Goal: Transaction & Acquisition: Book appointment/travel/reservation

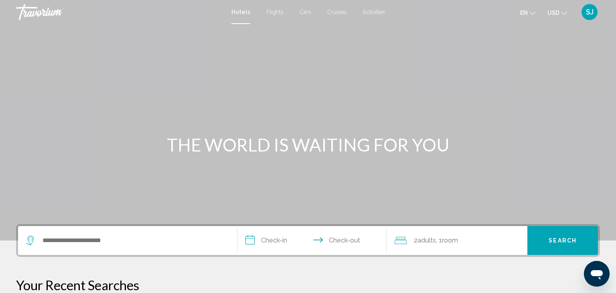
click at [64, 233] on div "Search widget" at bounding box center [127, 240] width 203 height 29
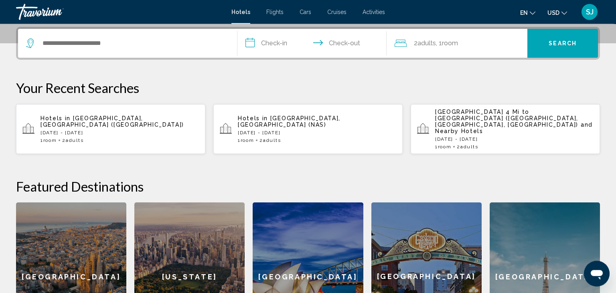
scroll to position [198, 0]
click at [55, 43] on input "Search widget" at bounding box center [133, 43] width 183 height 12
type input "*"
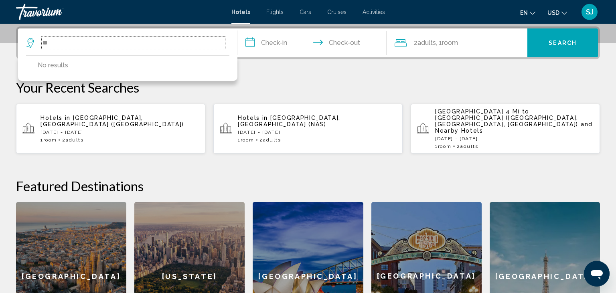
type input "*"
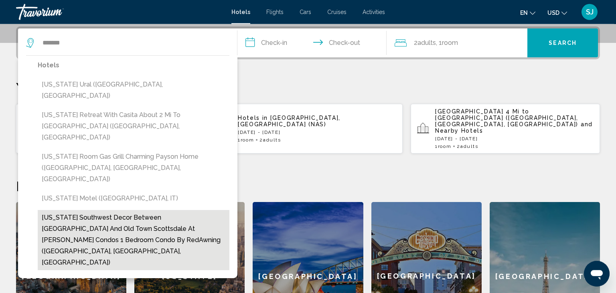
click at [61, 210] on button "[US_STATE] Southwest Decor Between [GEOGRAPHIC_DATA] And Old Town Scottsdale At…" at bounding box center [134, 240] width 192 height 60
type input "**********"
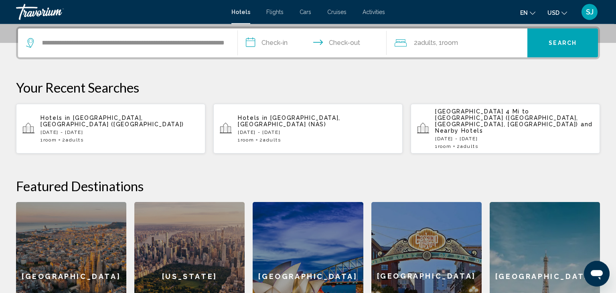
click at [285, 47] on input "**********" at bounding box center [314, 43] width 152 height 31
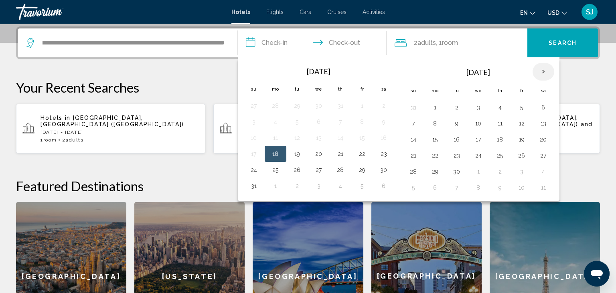
click at [541, 72] on th "Next month" at bounding box center [543, 72] width 22 height 18
click at [541, 67] on th "Next month" at bounding box center [543, 72] width 22 height 18
click at [496, 123] on button "6" at bounding box center [500, 123] width 13 height 11
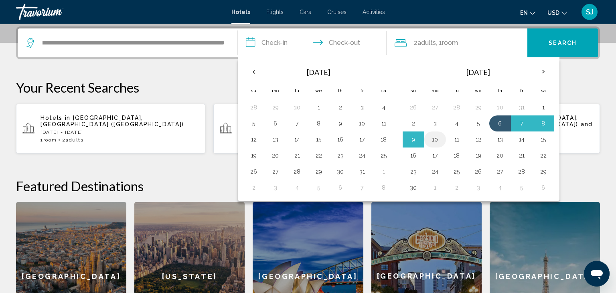
click at [434, 138] on button "10" at bounding box center [435, 139] width 13 height 11
type input "**********"
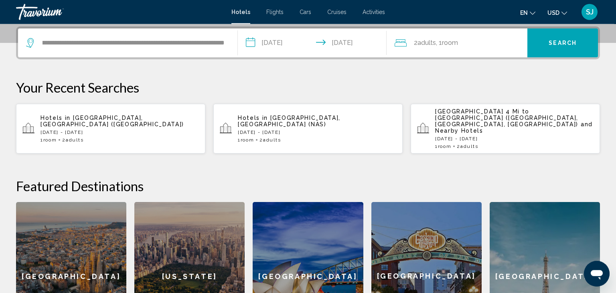
click at [560, 45] on span "Search" at bounding box center [563, 43] width 28 height 6
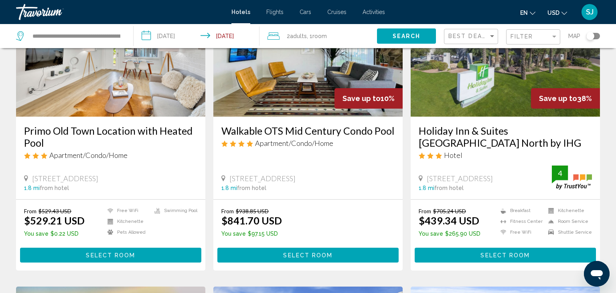
scroll to position [677, 0]
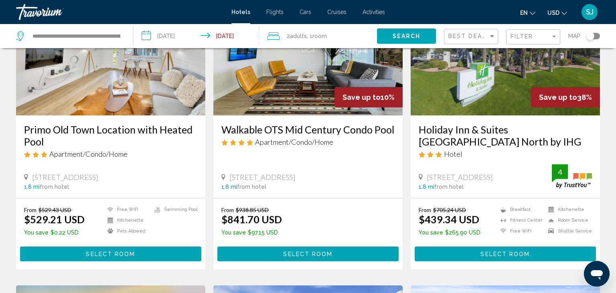
click at [475, 83] on img "Main content" at bounding box center [505, 51] width 189 height 128
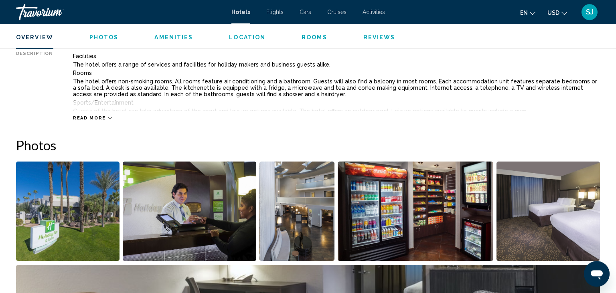
scroll to position [292, 0]
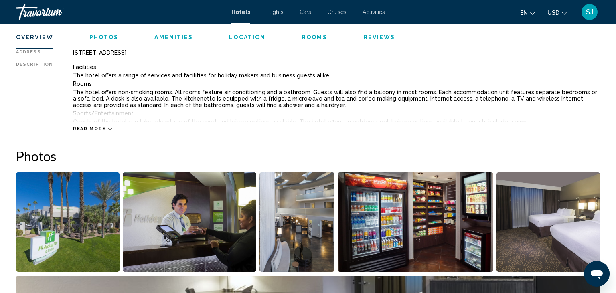
click at [94, 213] on img "Open full-screen image slider" at bounding box center [67, 221] width 103 height 99
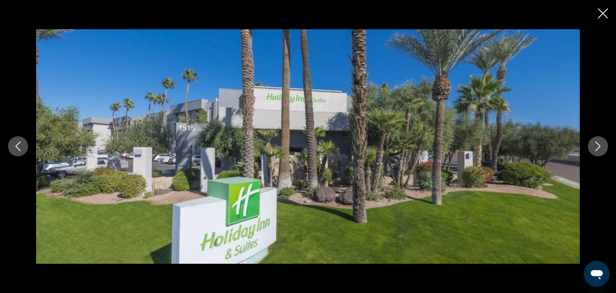
click at [596, 143] on icon "Next image" at bounding box center [598, 147] width 10 height 10
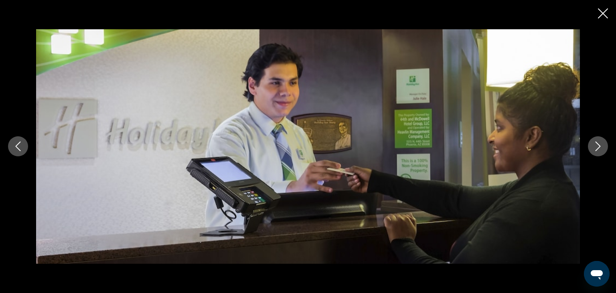
click at [596, 143] on icon "Next image" at bounding box center [598, 147] width 10 height 10
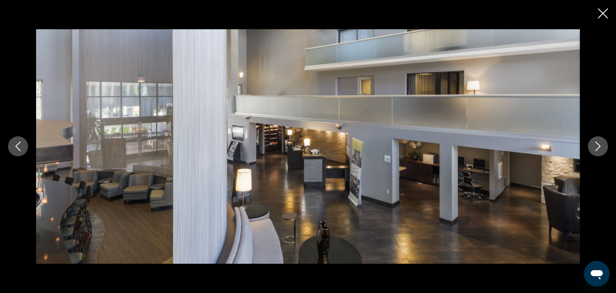
click at [596, 143] on icon "Next image" at bounding box center [598, 147] width 10 height 10
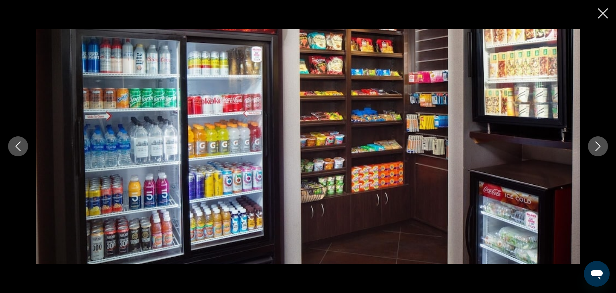
click at [596, 143] on icon "Next image" at bounding box center [598, 147] width 10 height 10
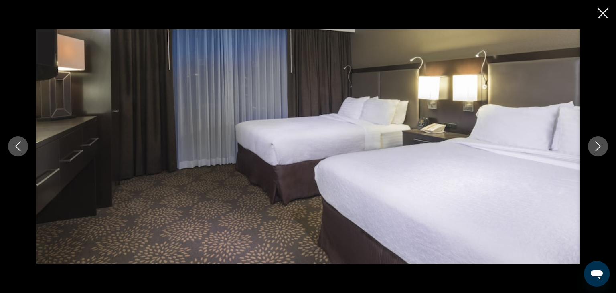
click at [596, 143] on icon "Next image" at bounding box center [598, 147] width 10 height 10
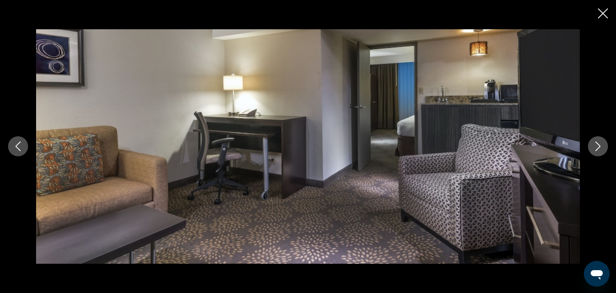
click at [596, 143] on icon "Next image" at bounding box center [598, 147] width 10 height 10
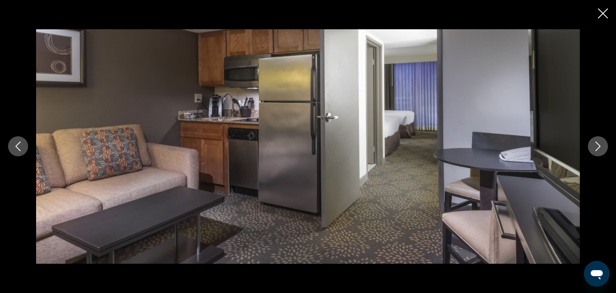
click at [596, 143] on icon "Next image" at bounding box center [598, 147] width 10 height 10
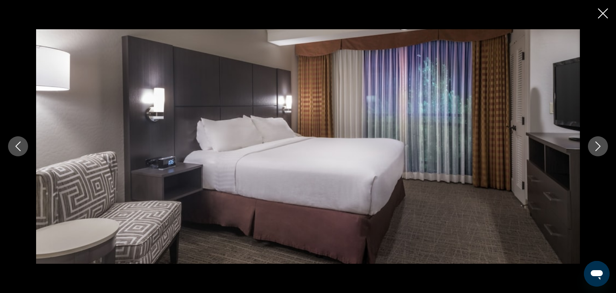
click at [596, 143] on icon "Next image" at bounding box center [598, 147] width 10 height 10
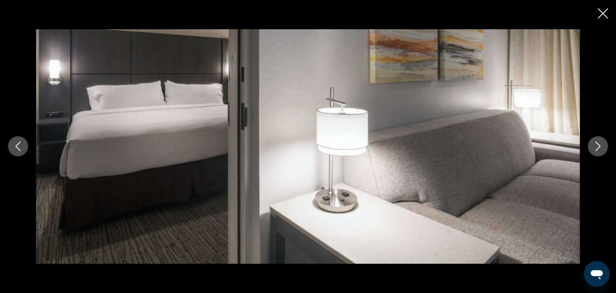
click at [596, 143] on icon "Next image" at bounding box center [598, 147] width 10 height 10
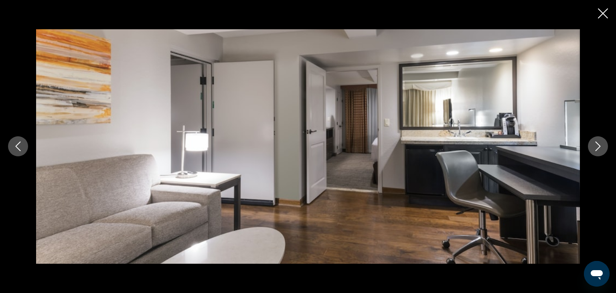
click at [596, 143] on icon "Next image" at bounding box center [598, 147] width 10 height 10
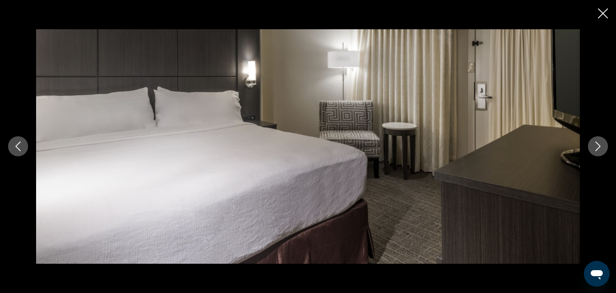
click at [596, 143] on icon "Next image" at bounding box center [598, 147] width 10 height 10
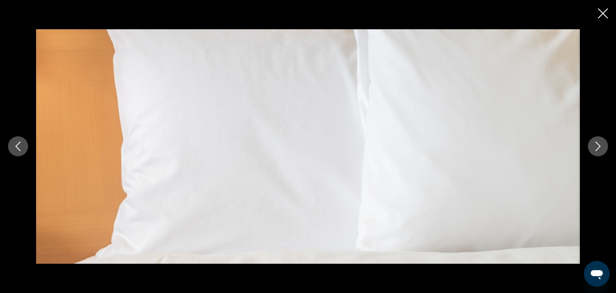
click at [596, 143] on icon "Next image" at bounding box center [598, 147] width 10 height 10
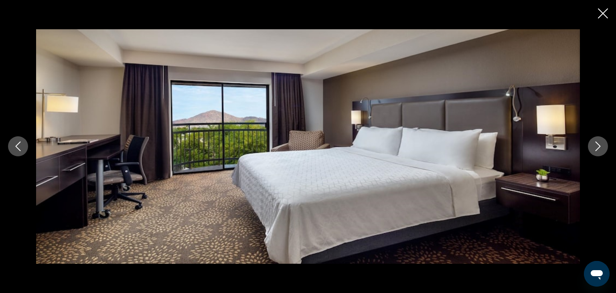
click at [596, 143] on icon "Next image" at bounding box center [598, 147] width 10 height 10
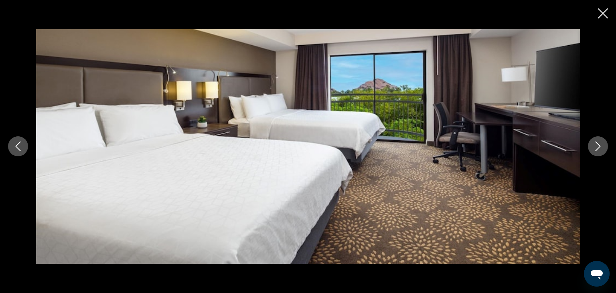
click at [596, 143] on icon "Next image" at bounding box center [598, 147] width 10 height 10
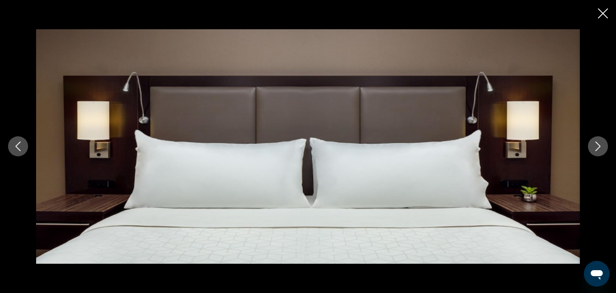
click at [596, 143] on icon "Next image" at bounding box center [598, 147] width 10 height 10
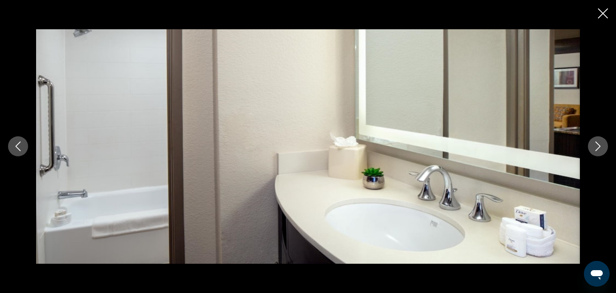
click at [596, 143] on icon "Next image" at bounding box center [598, 147] width 10 height 10
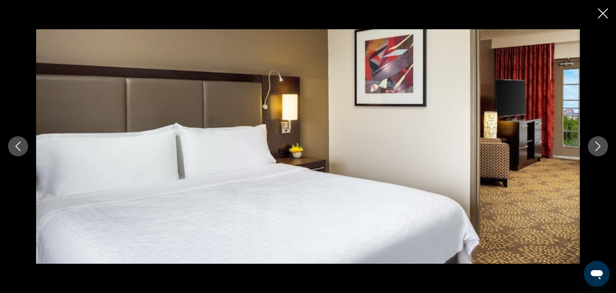
click at [596, 143] on icon "Next image" at bounding box center [598, 147] width 10 height 10
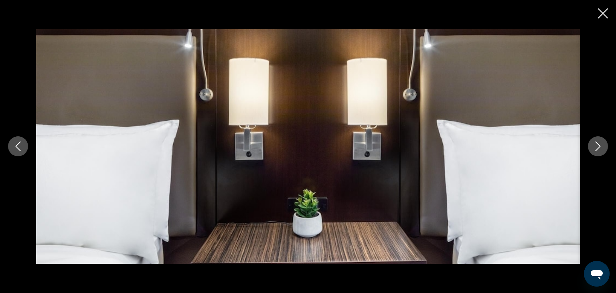
click at [596, 143] on icon "Next image" at bounding box center [598, 147] width 10 height 10
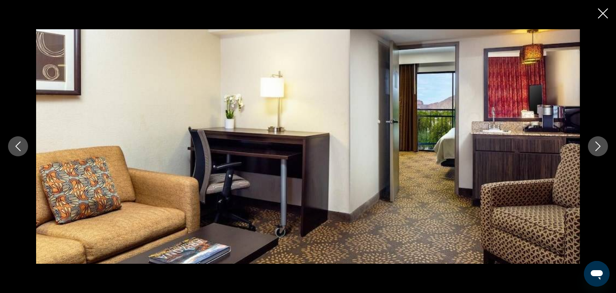
click at [596, 143] on icon "Next image" at bounding box center [598, 147] width 10 height 10
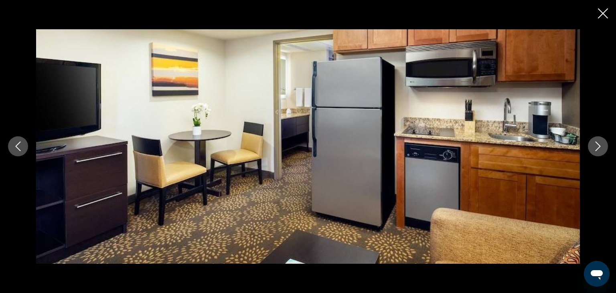
click at [596, 143] on icon "Next image" at bounding box center [598, 147] width 10 height 10
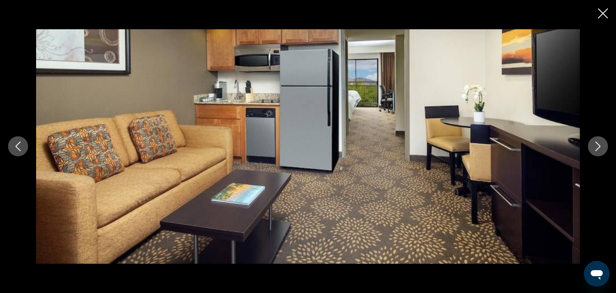
click at [596, 143] on icon "Next image" at bounding box center [598, 147] width 10 height 10
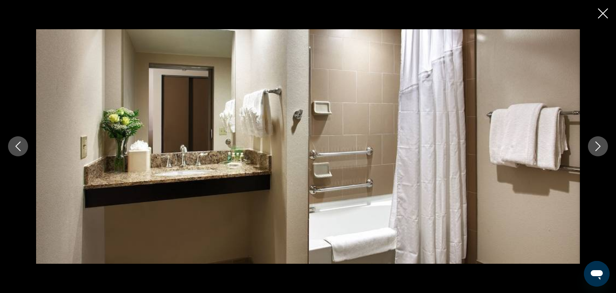
click at [596, 143] on icon "Next image" at bounding box center [598, 147] width 10 height 10
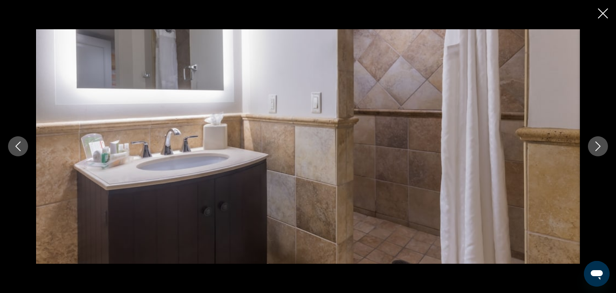
click at [596, 143] on icon "Next image" at bounding box center [598, 147] width 10 height 10
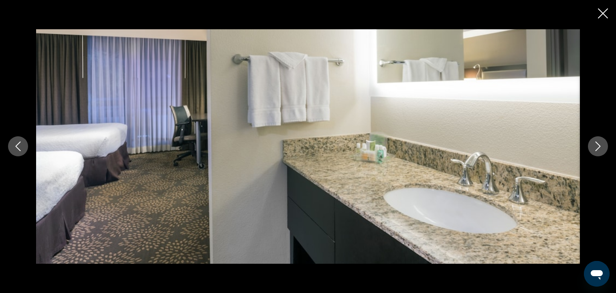
click at [596, 143] on icon "Next image" at bounding box center [598, 147] width 10 height 10
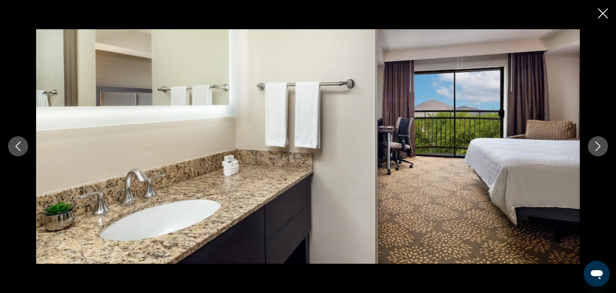
click at [596, 143] on icon "Next image" at bounding box center [598, 147] width 10 height 10
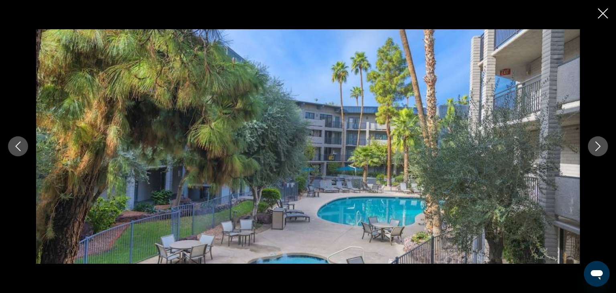
click at [596, 143] on icon "Next image" at bounding box center [598, 147] width 10 height 10
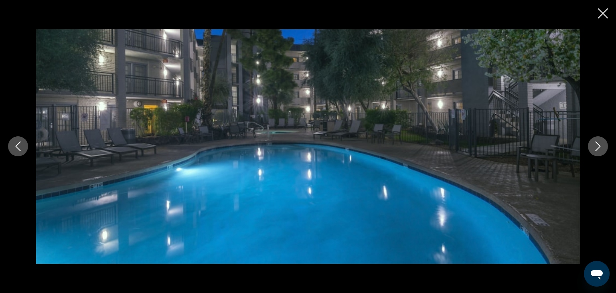
click at [596, 143] on icon "Next image" at bounding box center [598, 147] width 10 height 10
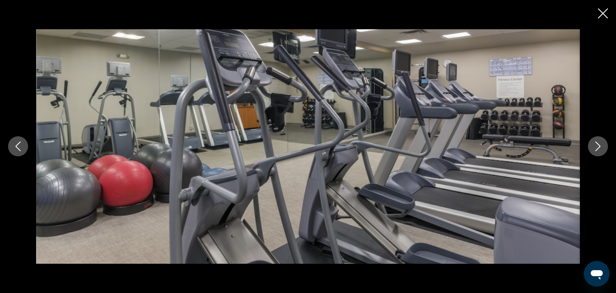
click at [596, 143] on icon "Next image" at bounding box center [598, 147] width 10 height 10
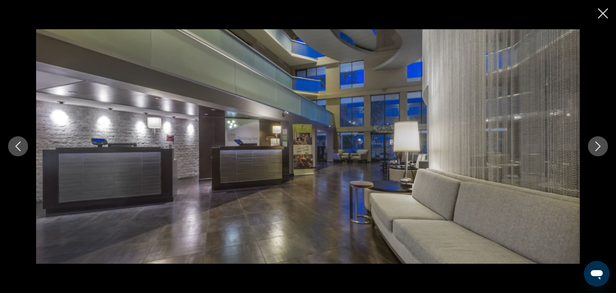
click at [596, 143] on icon "Next image" at bounding box center [598, 147] width 10 height 10
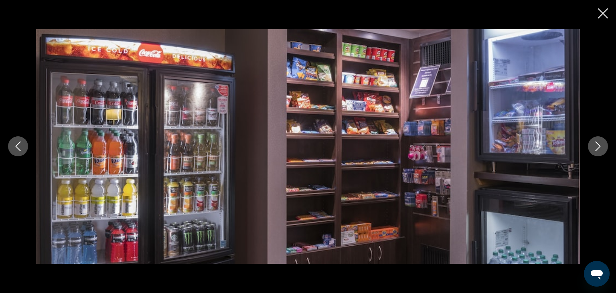
click at [602, 14] on icon "Close slideshow" at bounding box center [603, 13] width 10 height 10
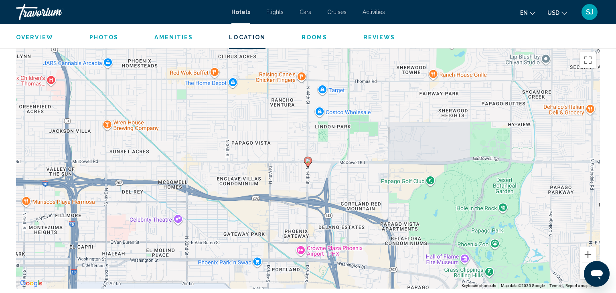
scroll to position [716, 0]
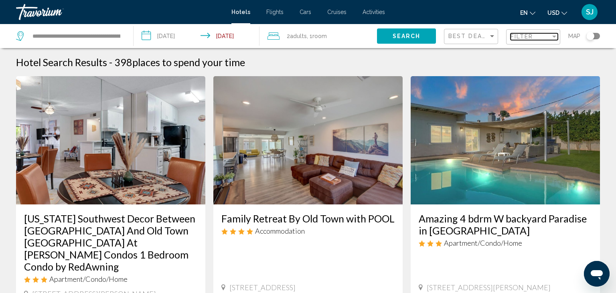
click at [555, 38] on div "Filter" at bounding box center [554, 36] width 7 height 6
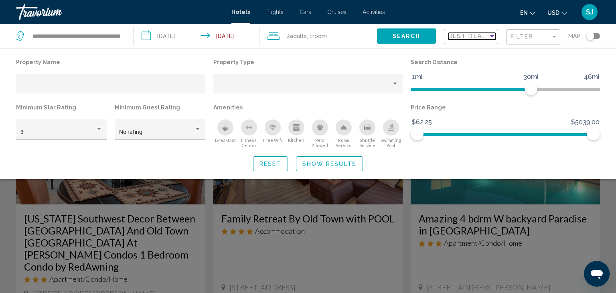
click at [488, 36] on div "Sort by" at bounding box center [491, 36] width 7 height 6
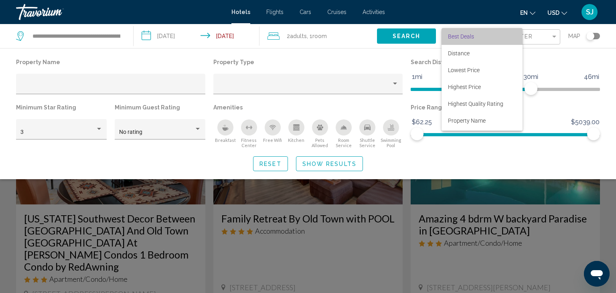
click at [488, 36] on span "Best Deals" at bounding box center [482, 36] width 68 height 17
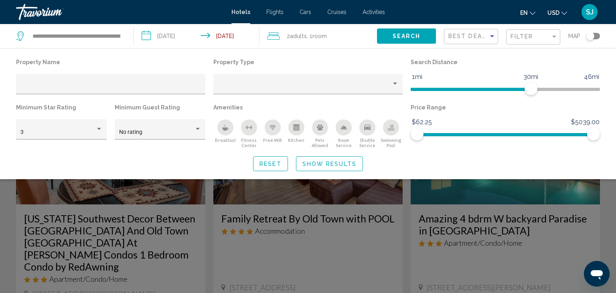
click at [607, 60] on div "Property Name Property Type Search Distance 1mi 46mi 30mi Minimum Star Rating 3…" at bounding box center [308, 114] width 616 height 115
click at [492, 190] on div "Search widget" at bounding box center [308, 206] width 616 height 173
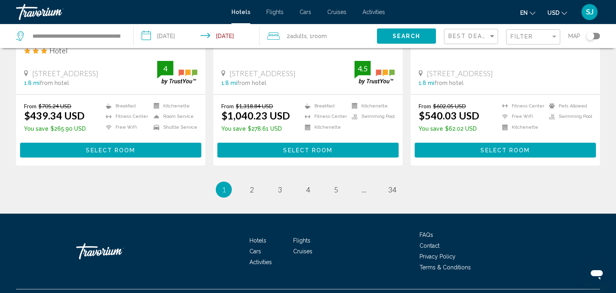
scroll to position [1059, 0]
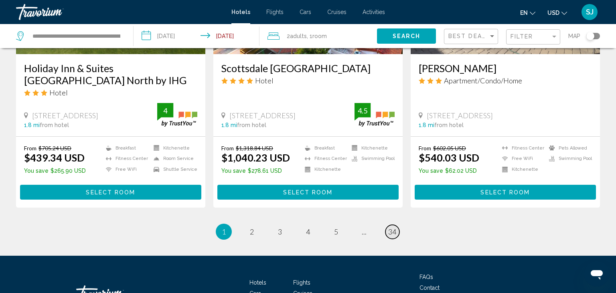
click at [389, 227] on span "34" at bounding box center [392, 231] width 8 height 9
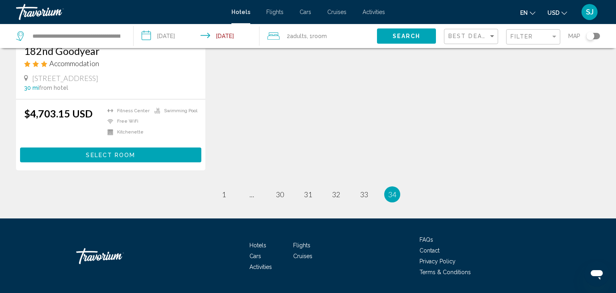
scroll to position [169, 0]
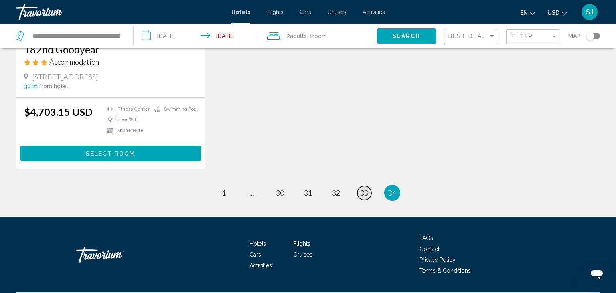
click at [362, 192] on span "33" at bounding box center [364, 192] width 8 height 9
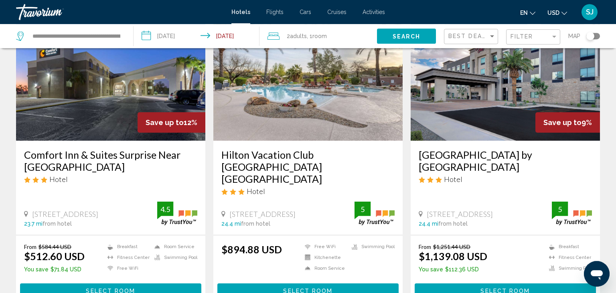
scroll to position [42, 0]
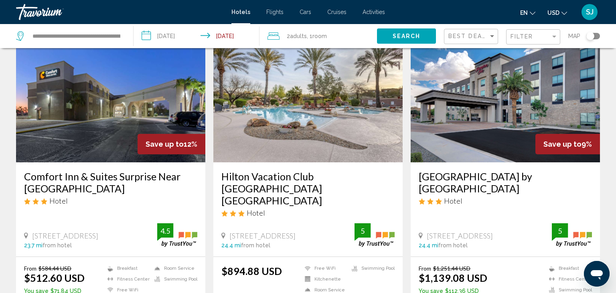
click at [289, 129] on img "Main content" at bounding box center [307, 98] width 189 height 128
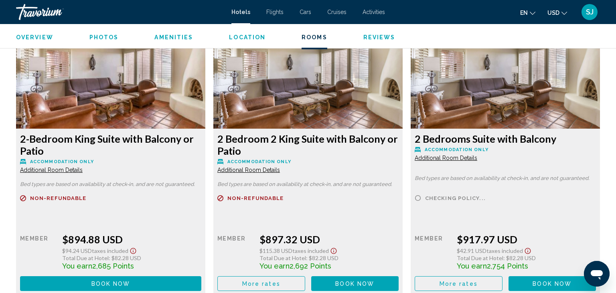
scroll to position [1060, 0]
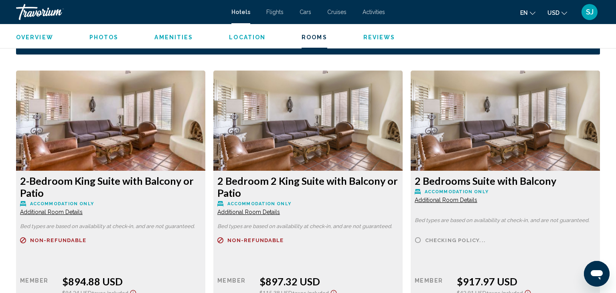
click at [91, 146] on img "Main content" at bounding box center [110, 121] width 189 height 100
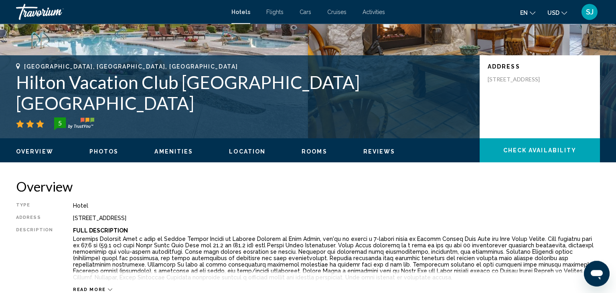
scroll to position [169, 0]
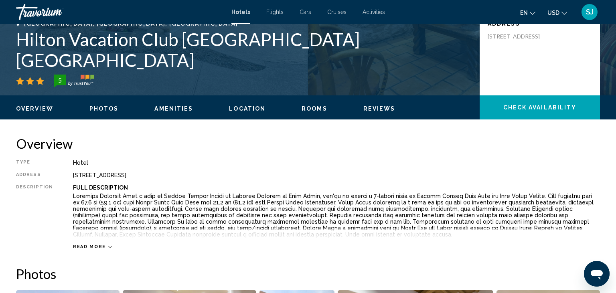
click at [91, 247] on span "Read more" at bounding box center [89, 246] width 33 height 5
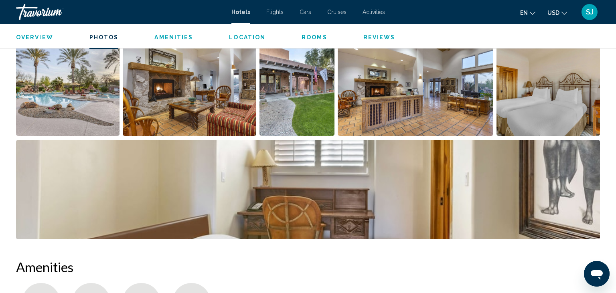
scroll to position [338, 0]
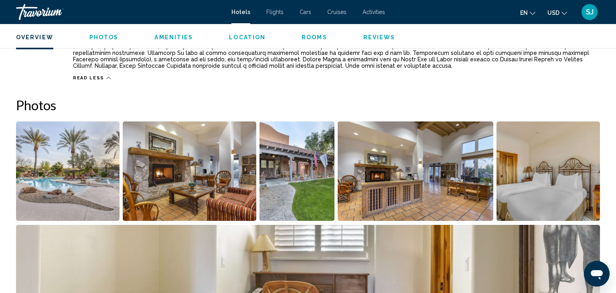
click at [70, 194] on img "Open full-screen image slider" at bounding box center [67, 170] width 103 height 99
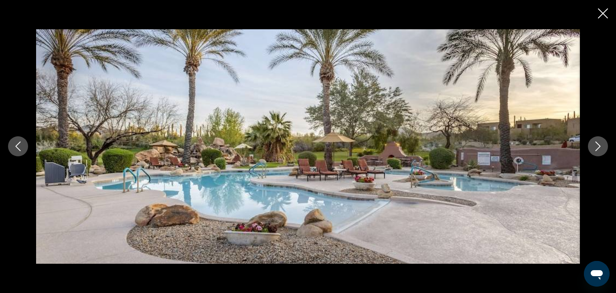
click at [598, 147] on icon "Next image" at bounding box center [598, 147] width 10 height 10
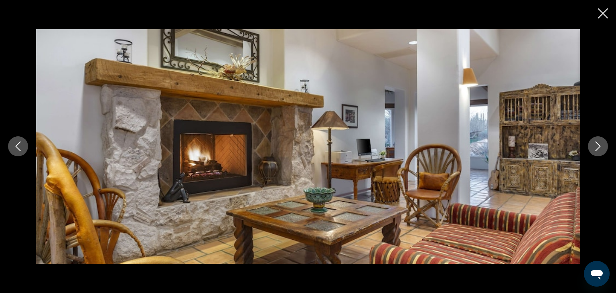
click at [598, 147] on icon "Next image" at bounding box center [598, 147] width 10 height 10
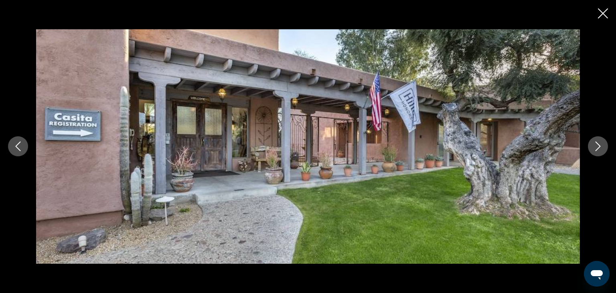
click at [597, 147] on icon "Next image" at bounding box center [598, 147] width 10 height 10
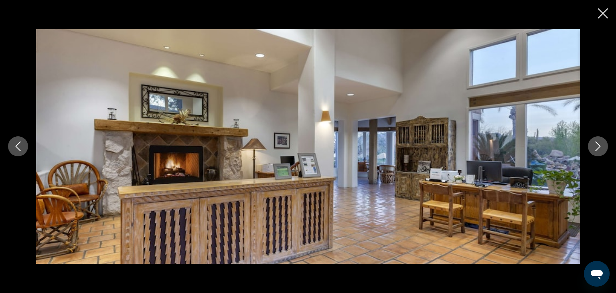
click at [597, 147] on icon "Next image" at bounding box center [598, 147] width 10 height 10
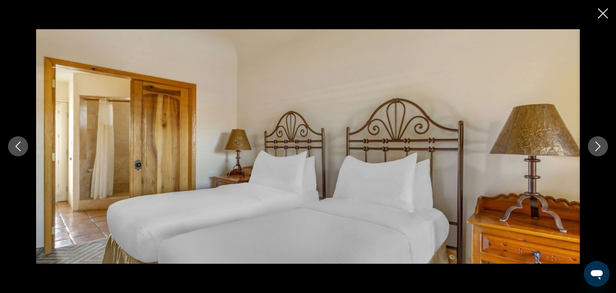
click at [597, 147] on icon "Next image" at bounding box center [598, 147] width 10 height 10
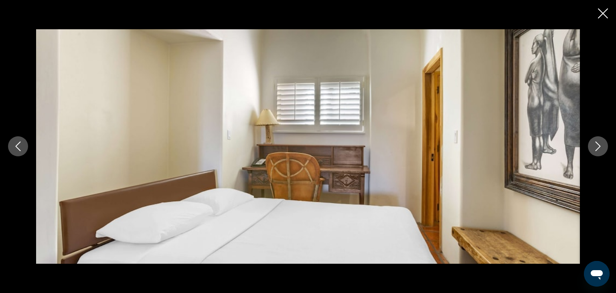
click at [597, 147] on icon "Next image" at bounding box center [598, 147] width 10 height 10
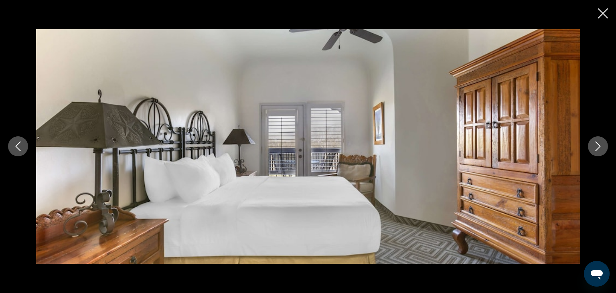
click at [597, 147] on icon "Next image" at bounding box center [598, 147] width 10 height 10
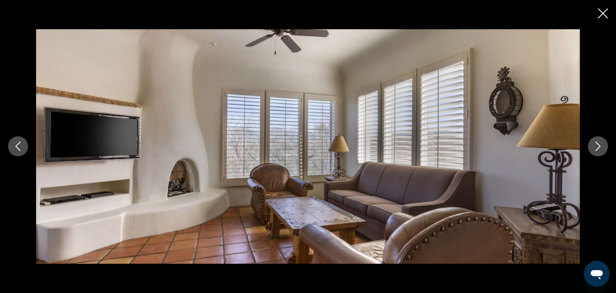
click at [597, 147] on icon "Next image" at bounding box center [598, 147] width 10 height 10
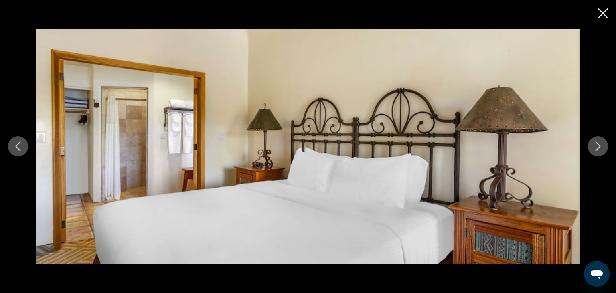
click at [597, 147] on icon "Next image" at bounding box center [598, 147] width 10 height 10
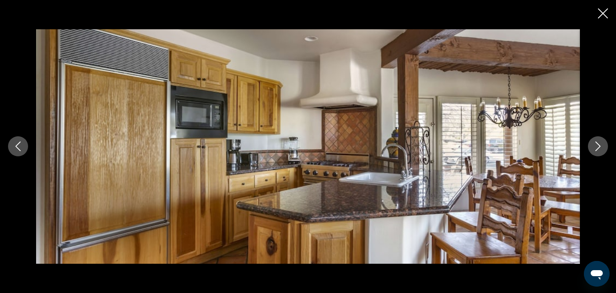
click at [597, 147] on icon "Next image" at bounding box center [598, 147] width 10 height 10
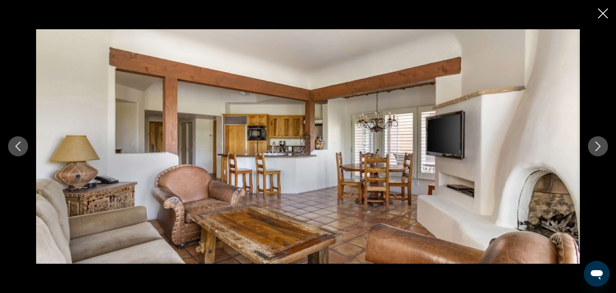
click at [597, 147] on icon "Next image" at bounding box center [598, 147] width 10 height 10
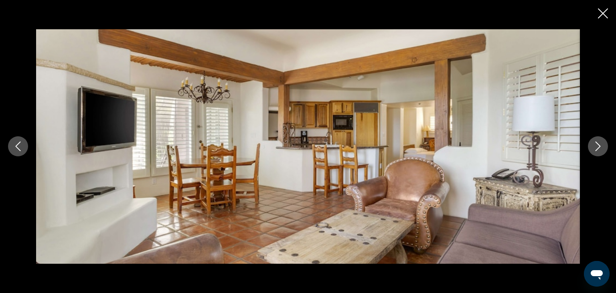
click at [597, 147] on icon "Next image" at bounding box center [598, 147] width 10 height 10
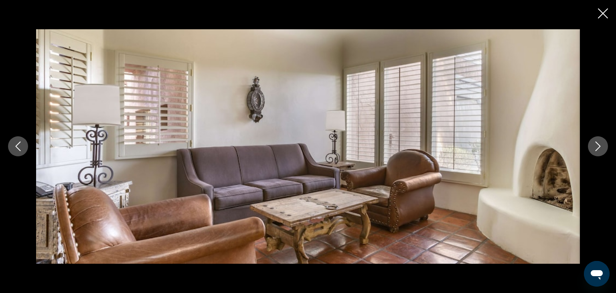
click at [597, 147] on icon "Next image" at bounding box center [598, 147] width 10 height 10
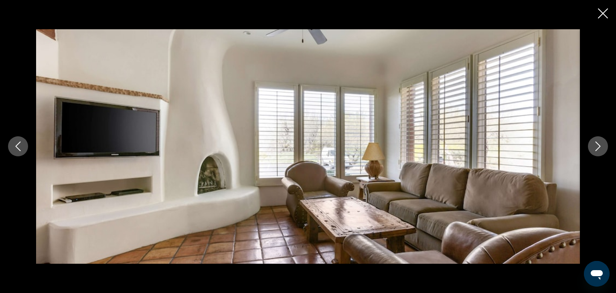
click at [597, 147] on icon "Next image" at bounding box center [598, 147] width 10 height 10
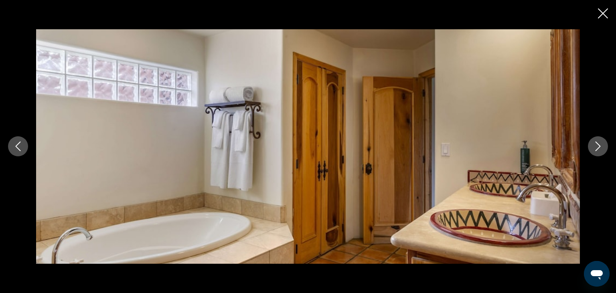
click at [596, 147] on icon "Next image" at bounding box center [598, 147] width 10 height 10
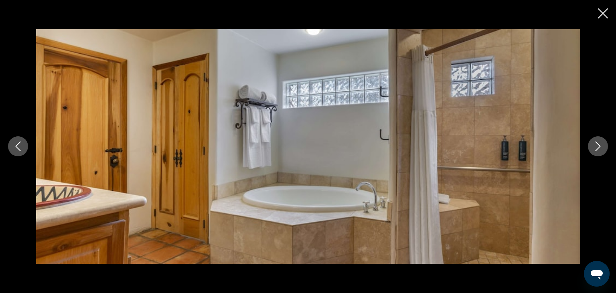
click at [596, 147] on icon "Next image" at bounding box center [598, 147] width 10 height 10
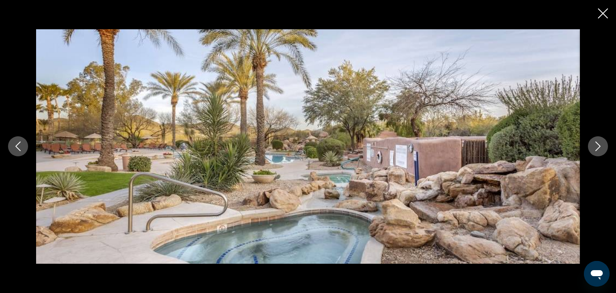
click at [596, 147] on icon "Next image" at bounding box center [598, 147] width 10 height 10
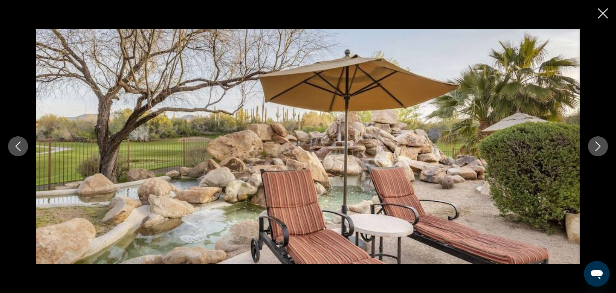
click at [596, 147] on icon "Next image" at bounding box center [598, 147] width 10 height 10
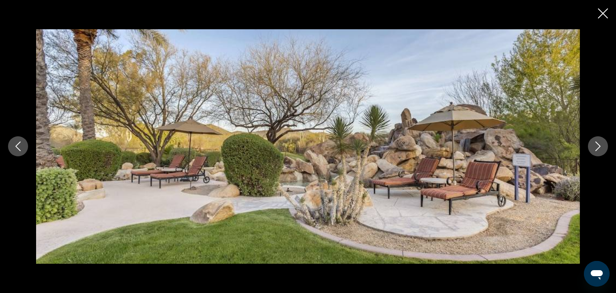
click at [596, 147] on icon "Next image" at bounding box center [598, 147] width 10 height 10
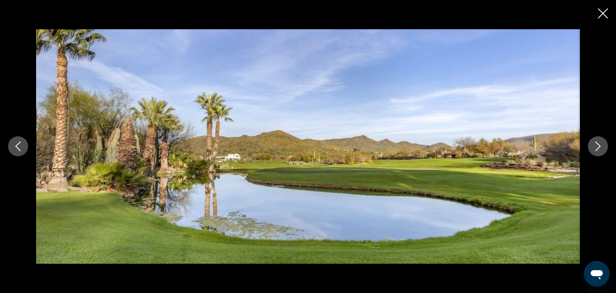
click at [596, 147] on icon "Next image" at bounding box center [598, 147] width 10 height 10
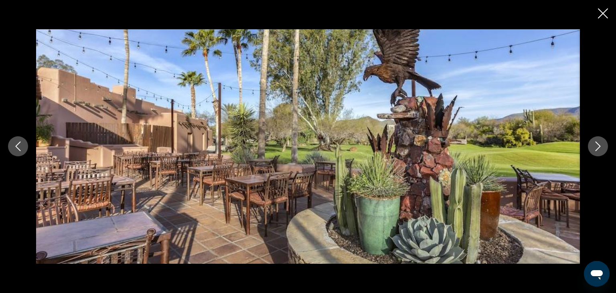
click at [596, 147] on icon "Next image" at bounding box center [598, 147] width 10 height 10
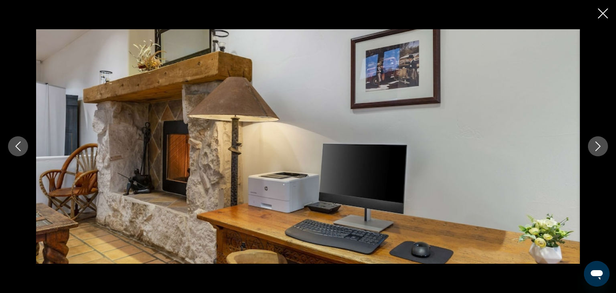
click at [596, 147] on icon "Next image" at bounding box center [598, 147] width 10 height 10
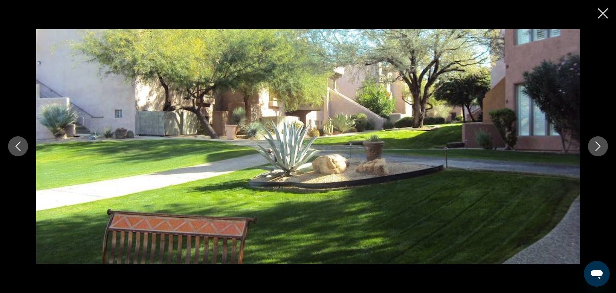
click at [596, 147] on icon "Next image" at bounding box center [598, 147] width 10 height 10
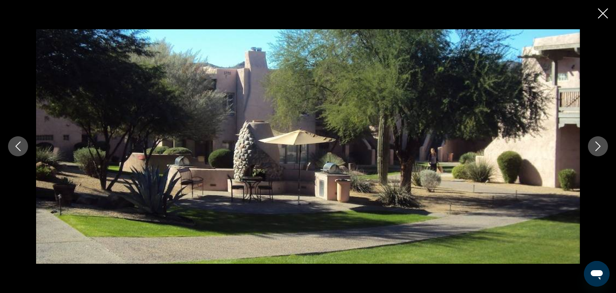
click at [596, 147] on icon "Next image" at bounding box center [598, 147] width 10 height 10
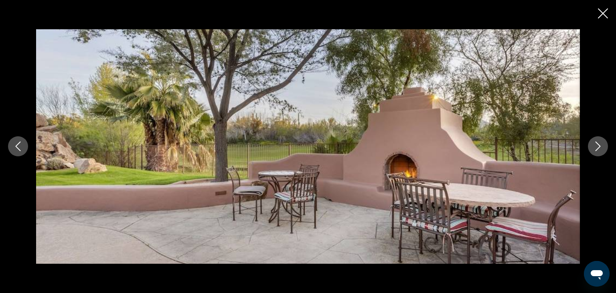
click at [596, 147] on icon "Next image" at bounding box center [598, 147] width 10 height 10
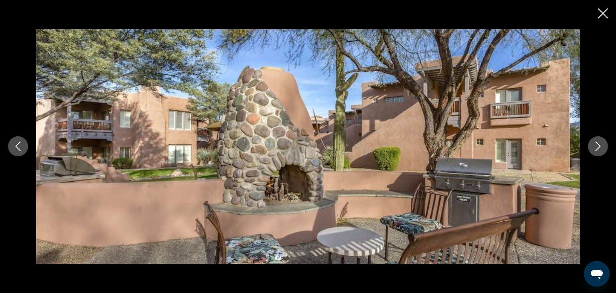
click at [594, 146] on icon "Next image" at bounding box center [598, 147] width 10 height 10
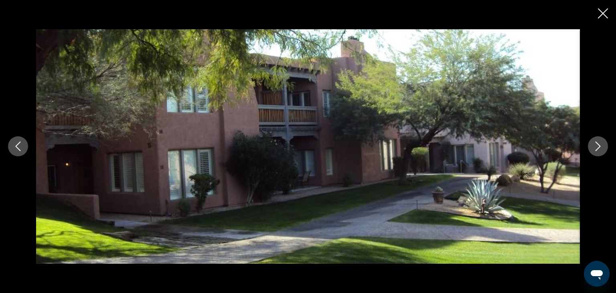
click at [593, 146] on button "Next image" at bounding box center [598, 146] width 20 height 20
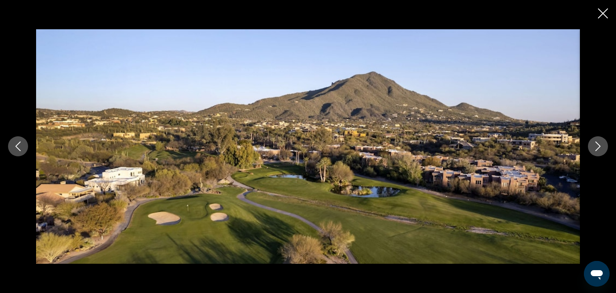
click at [592, 145] on button "Next image" at bounding box center [598, 146] width 20 height 20
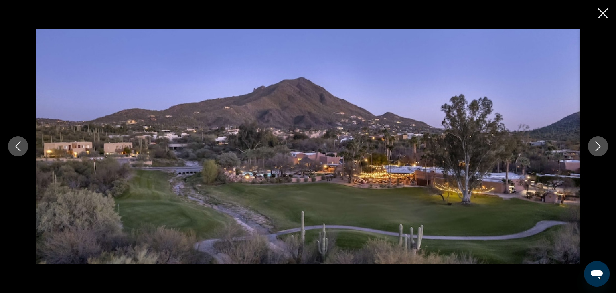
click at [592, 145] on button "Next image" at bounding box center [598, 146] width 20 height 20
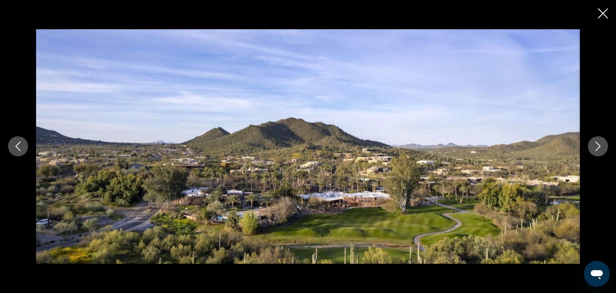
click at [592, 145] on button "Next image" at bounding box center [598, 146] width 20 height 20
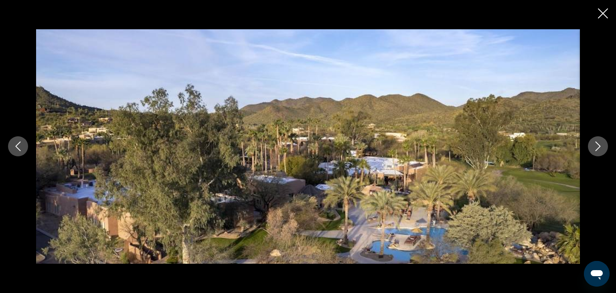
click at [592, 145] on button "Next image" at bounding box center [598, 146] width 20 height 20
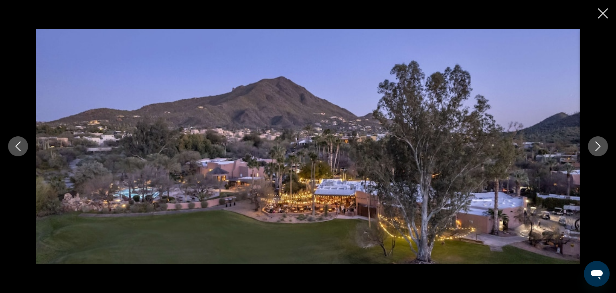
click at [592, 145] on button "Next image" at bounding box center [598, 146] width 20 height 20
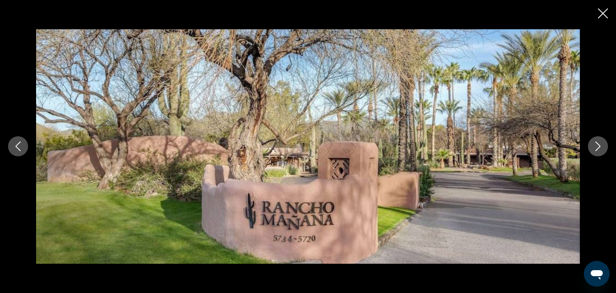
click at [592, 145] on button "Next image" at bounding box center [598, 146] width 20 height 20
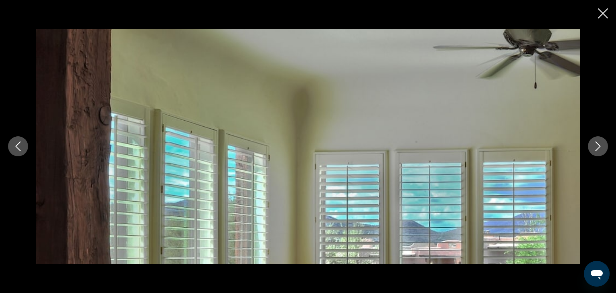
click at [592, 145] on button "Next image" at bounding box center [598, 146] width 20 height 20
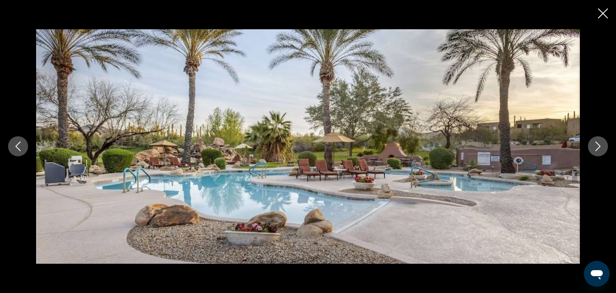
click at [604, 14] on icon "Close slideshow" at bounding box center [603, 13] width 10 height 10
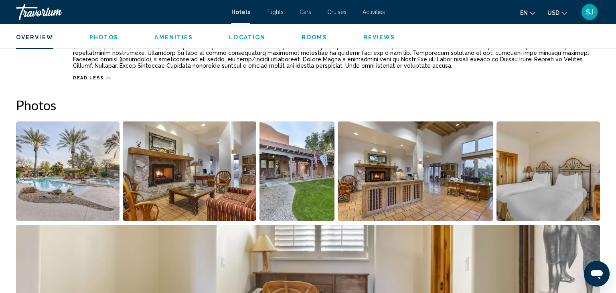
click at [64, 186] on img "Open full-screen image slider" at bounding box center [67, 170] width 103 height 99
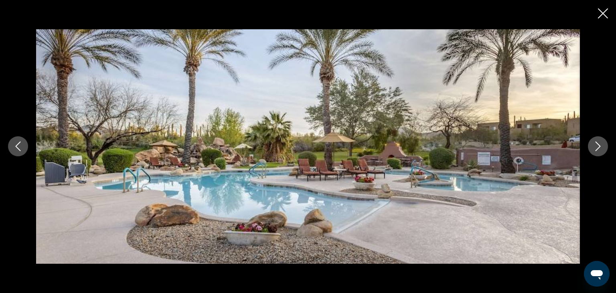
click at [603, 148] on button "Next image" at bounding box center [598, 146] width 20 height 20
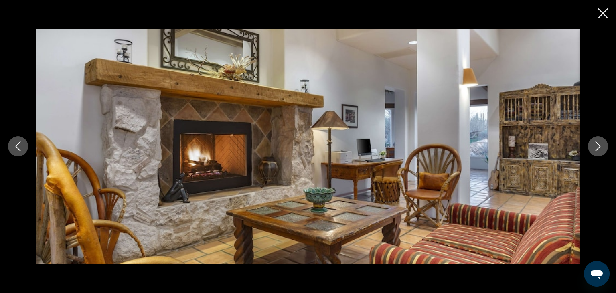
click at [603, 148] on button "Next image" at bounding box center [598, 146] width 20 height 20
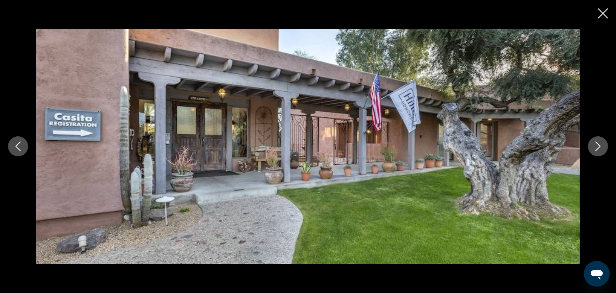
click at [603, 148] on button "Next image" at bounding box center [598, 146] width 20 height 20
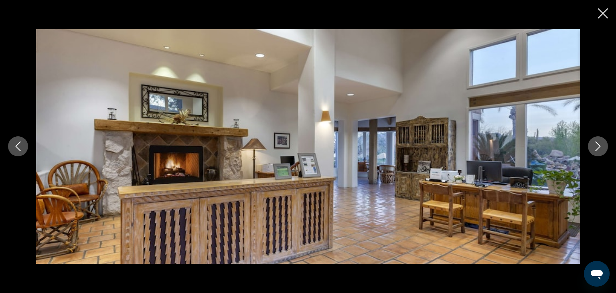
click at [603, 148] on button "Next image" at bounding box center [598, 146] width 20 height 20
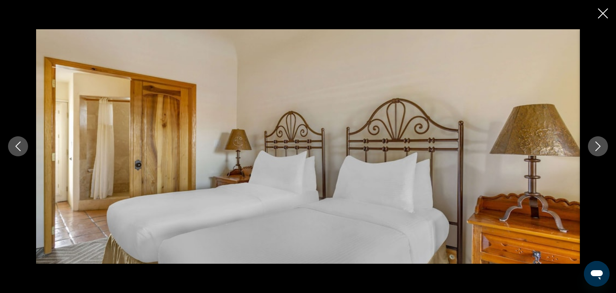
click at [603, 148] on button "Next image" at bounding box center [598, 146] width 20 height 20
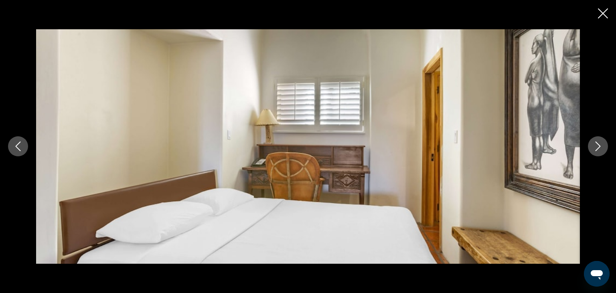
click at [603, 148] on button "Next image" at bounding box center [598, 146] width 20 height 20
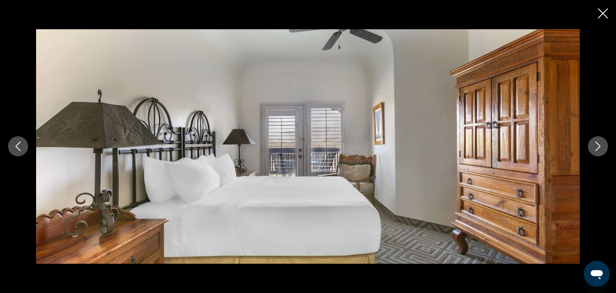
click at [603, 148] on button "Next image" at bounding box center [598, 146] width 20 height 20
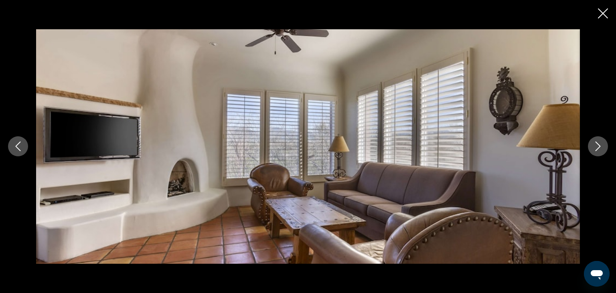
click at [603, 148] on button "Next image" at bounding box center [598, 146] width 20 height 20
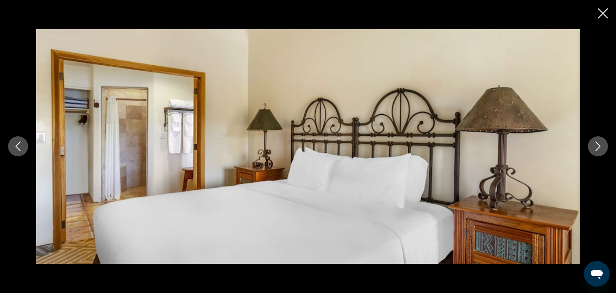
click at [603, 148] on button "Next image" at bounding box center [598, 146] width 20 height 20
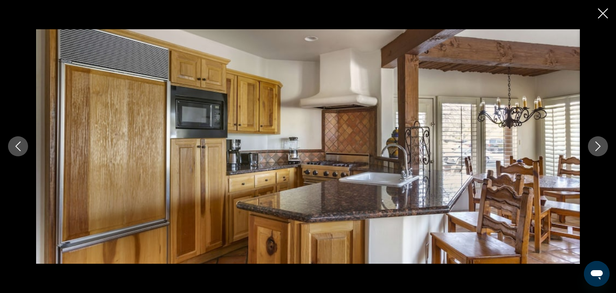
click at [603, 148] on button "Next image" at bounding box center [598, 146] width 20 height 20
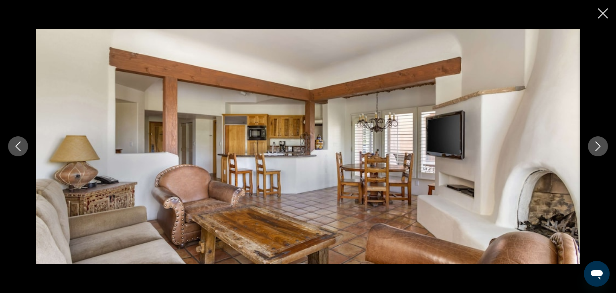
click at [9, 143] on button "Previous image" at bounding box center [18, 146] width 20 height 20
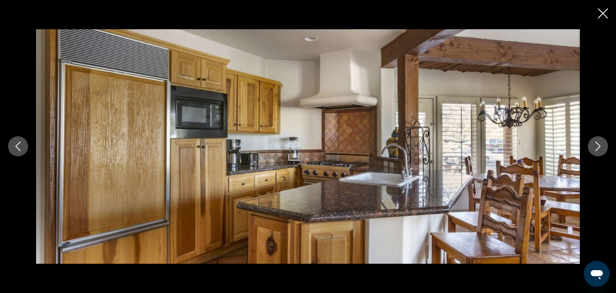
click at [597, 147] on icon "Next image" at bounding box center [598, 147] width 10 height 10
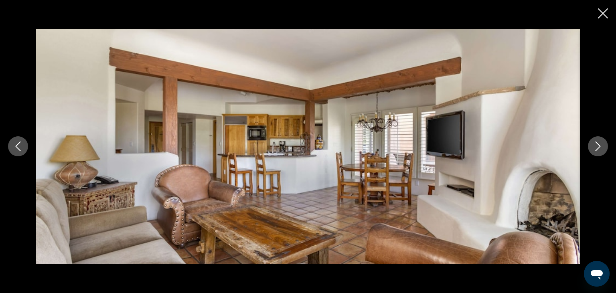
click at [597, 147] on icon "Next image" at bounding box center [598, 147] width 10 height 10
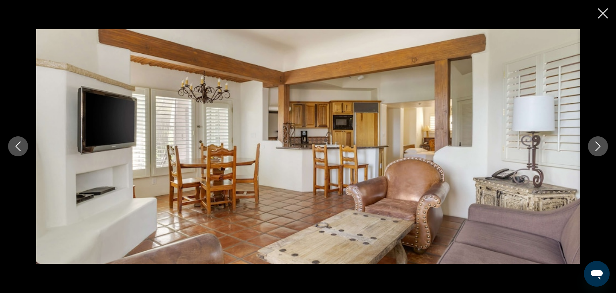
click at [597, 147] on icon "Next image" at bounding box center [598, 147] width 10 height 10
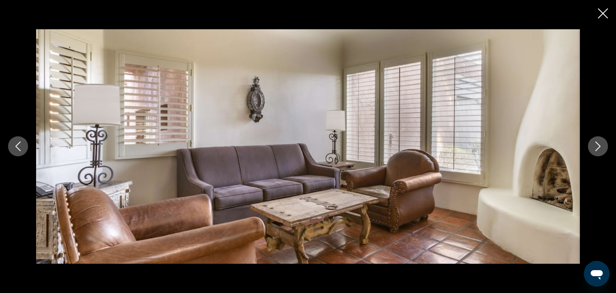
click at [597, 147] on icon "Next image" at bounding box center [598, 147] width 10 height 10
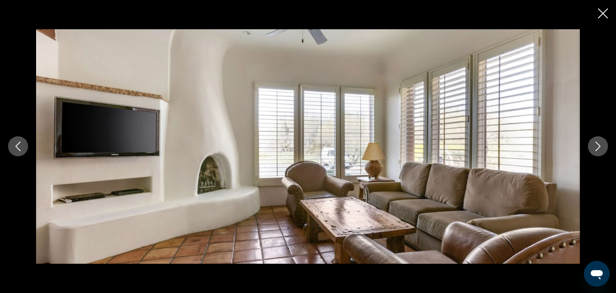
click at [597, 147] on icon "Next image" at bounding box center [598, 147] width 10 height 10
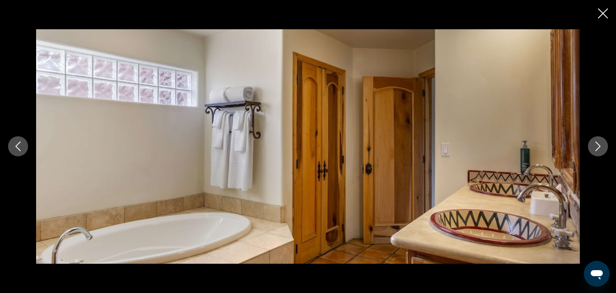
click at [596, 147] on icon "Next image" at bounding box center [598, 147] width 10 height 10
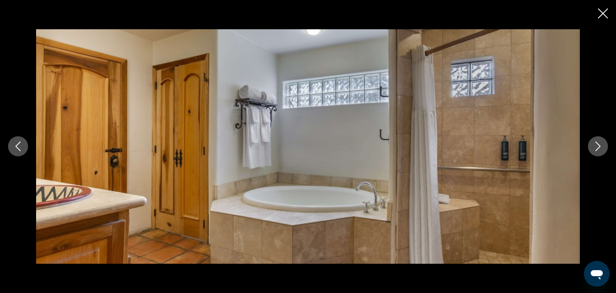
click at [600, 12] on icon "Close slideshow" at bounding box center [603, 13] width 10 height 10
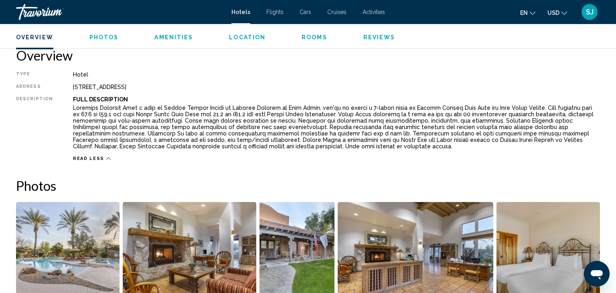
scroll to position [254, 0]
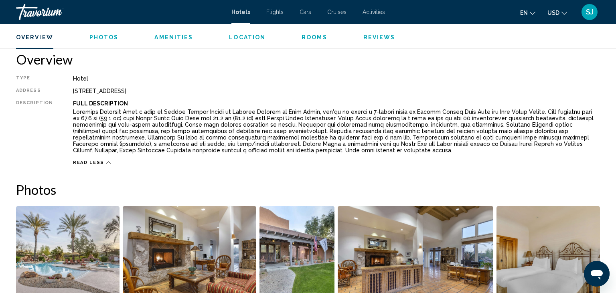
click at [73, 90] on div "[STREET_ADDRESS]" at bounding box center [336, 91] width 527 height 6
drag, startPoint x: 70, startPoint y: 91, endPoint x: 204, endPoint y: 94, distance: 134.0
click at [204, 94] on div "[STREET_ADDRESS]" at bounding box center [336, 91] width 527 height 6
copy div "[STREET_ADDRESS],"
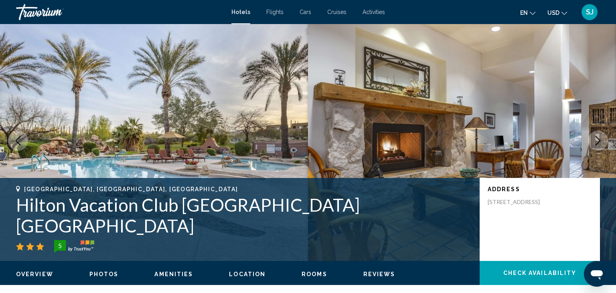
scroll to position [0, 0]
